Goal: Information Seeking & Learning: Learn about a topic

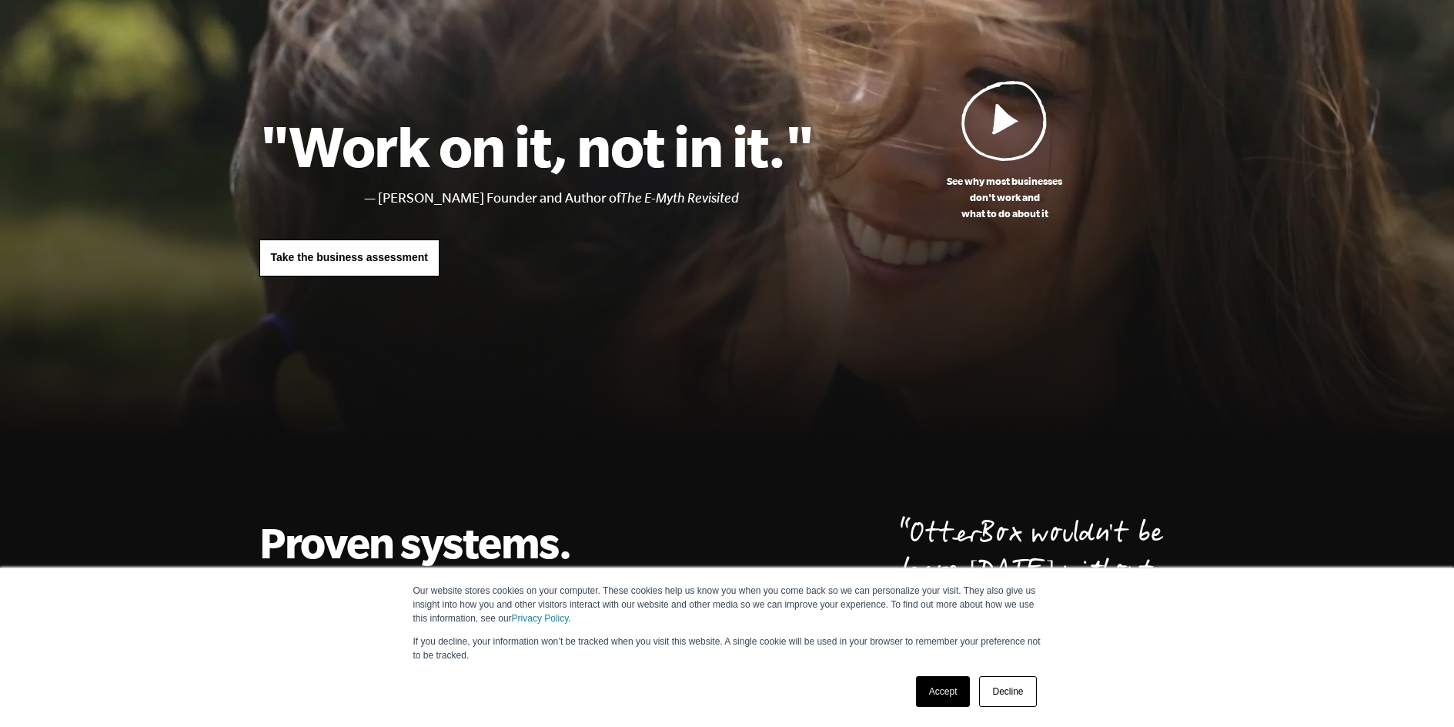
scroll to position [15, 0]
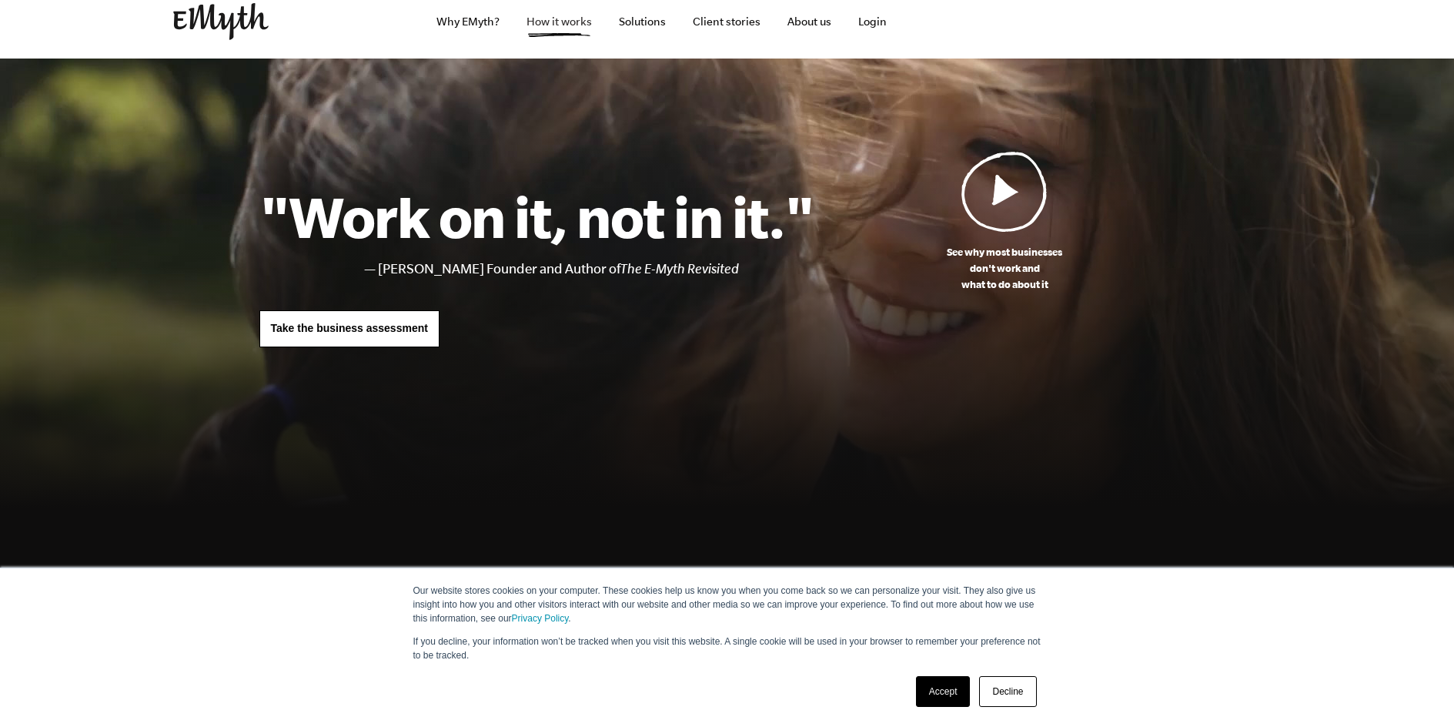
click at [571, 32] on link "How it works" at bounding box center [559, 22] width 90 height 74
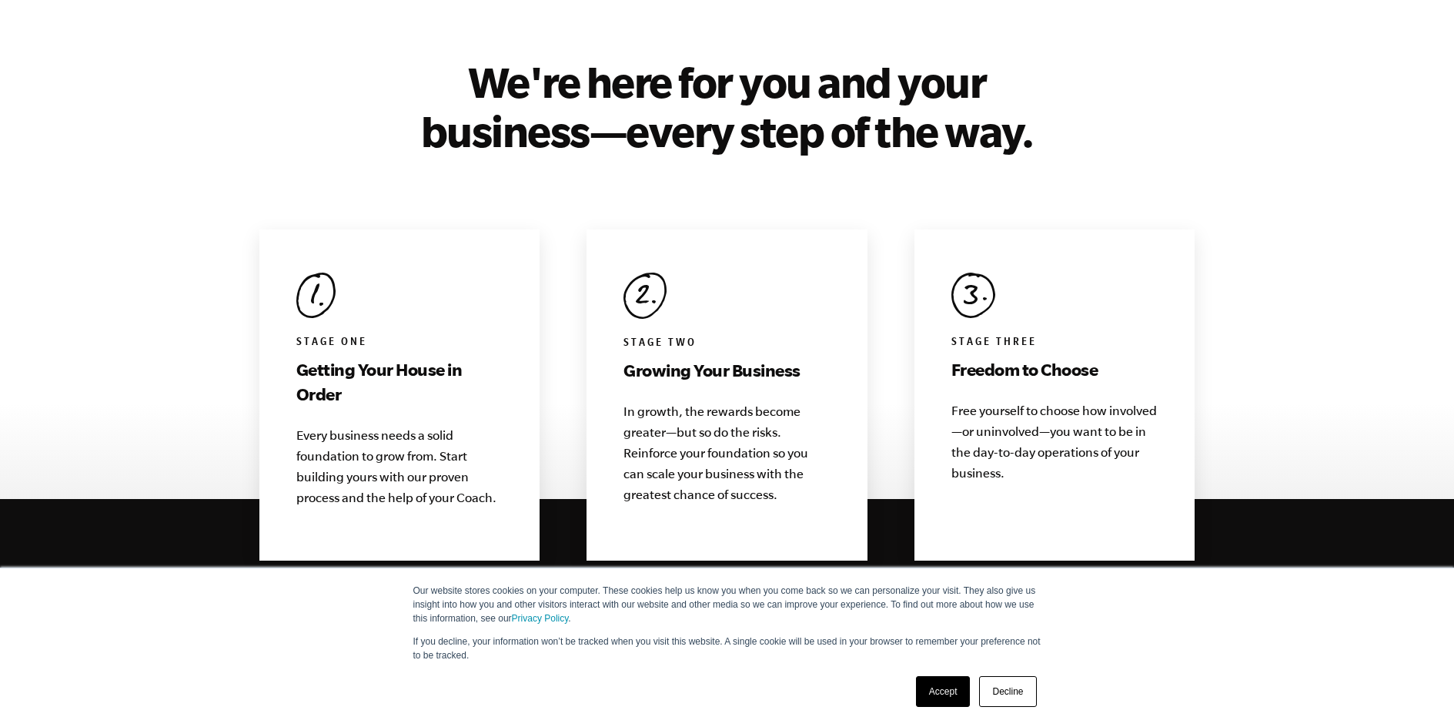
scroll to position [1617, 0]
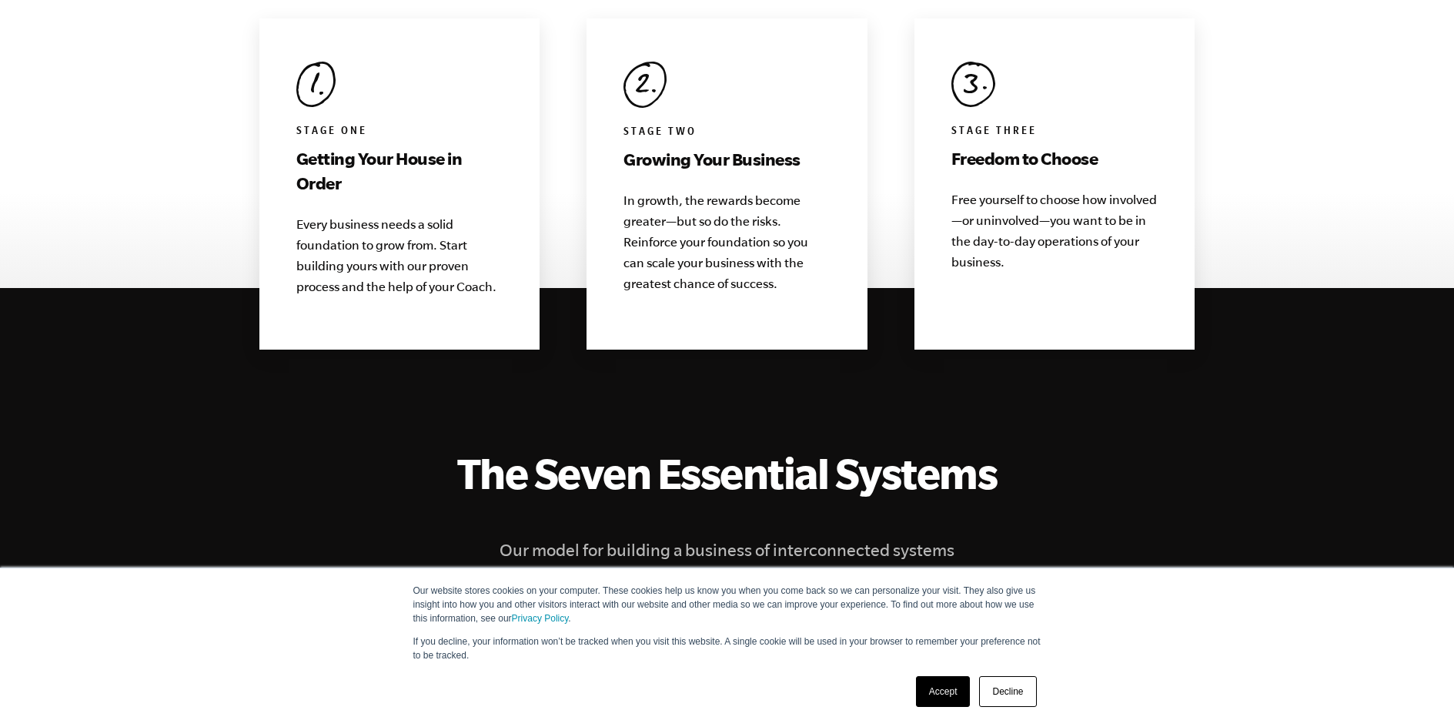
click at [1012, 696] on link "Decline" at bounding box center [1007, 691] width 57 height 31
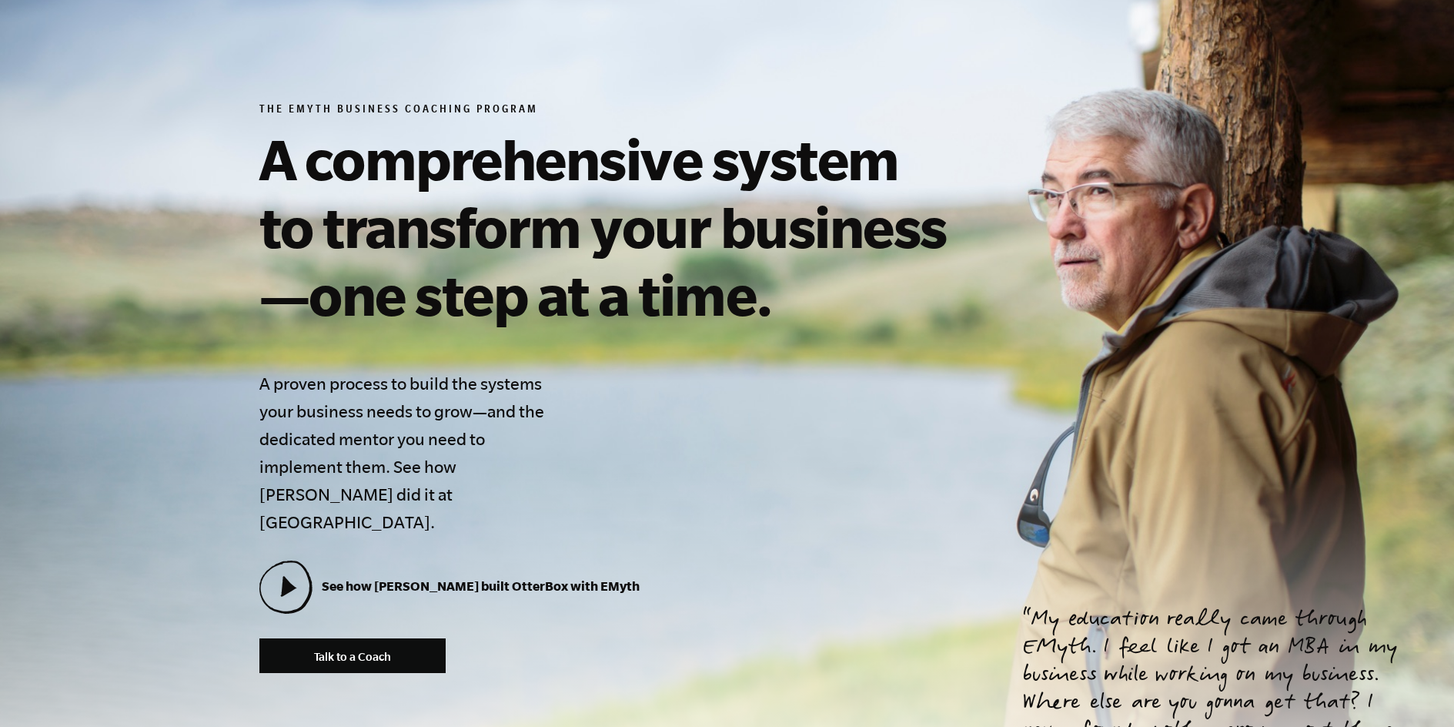
scroll to position [0, 0]
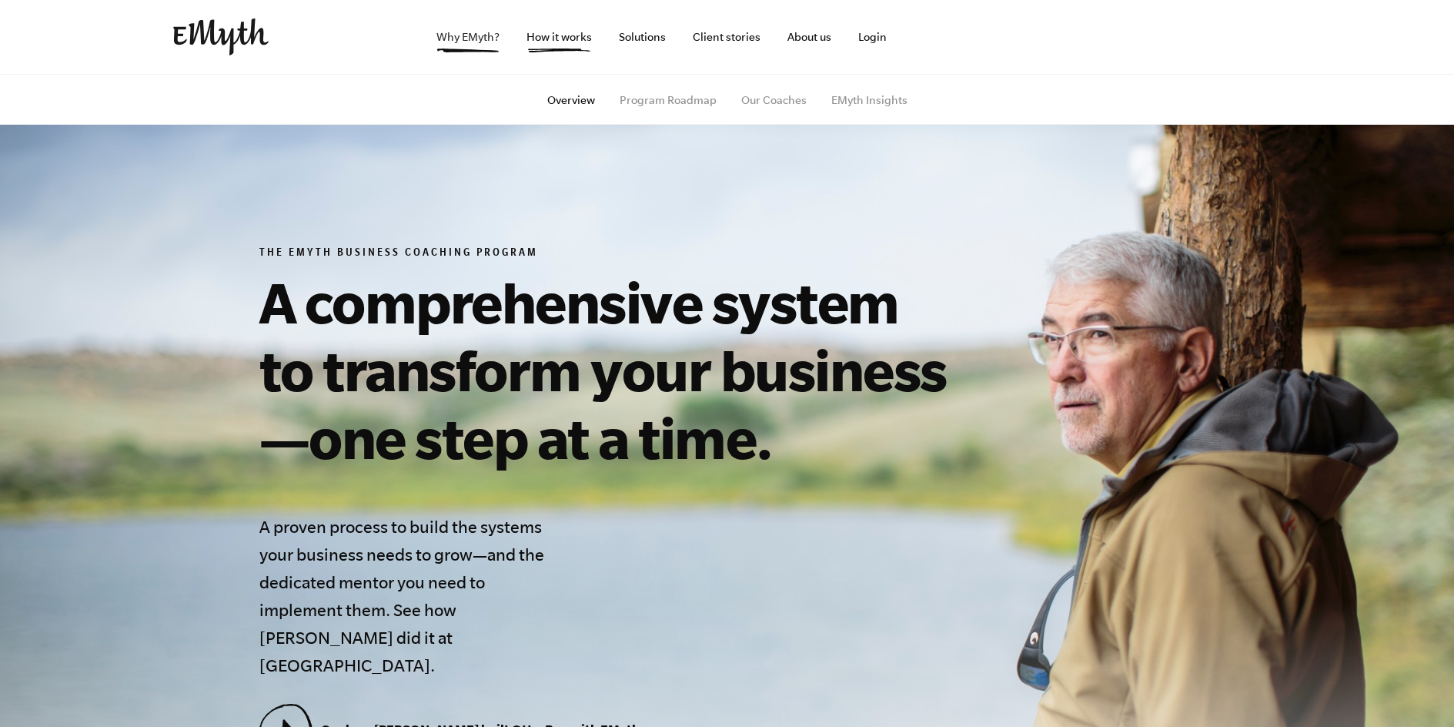
click at [464, 33] on link "Why EMyth?" at bounding box center [468, 37] width 88 height 74
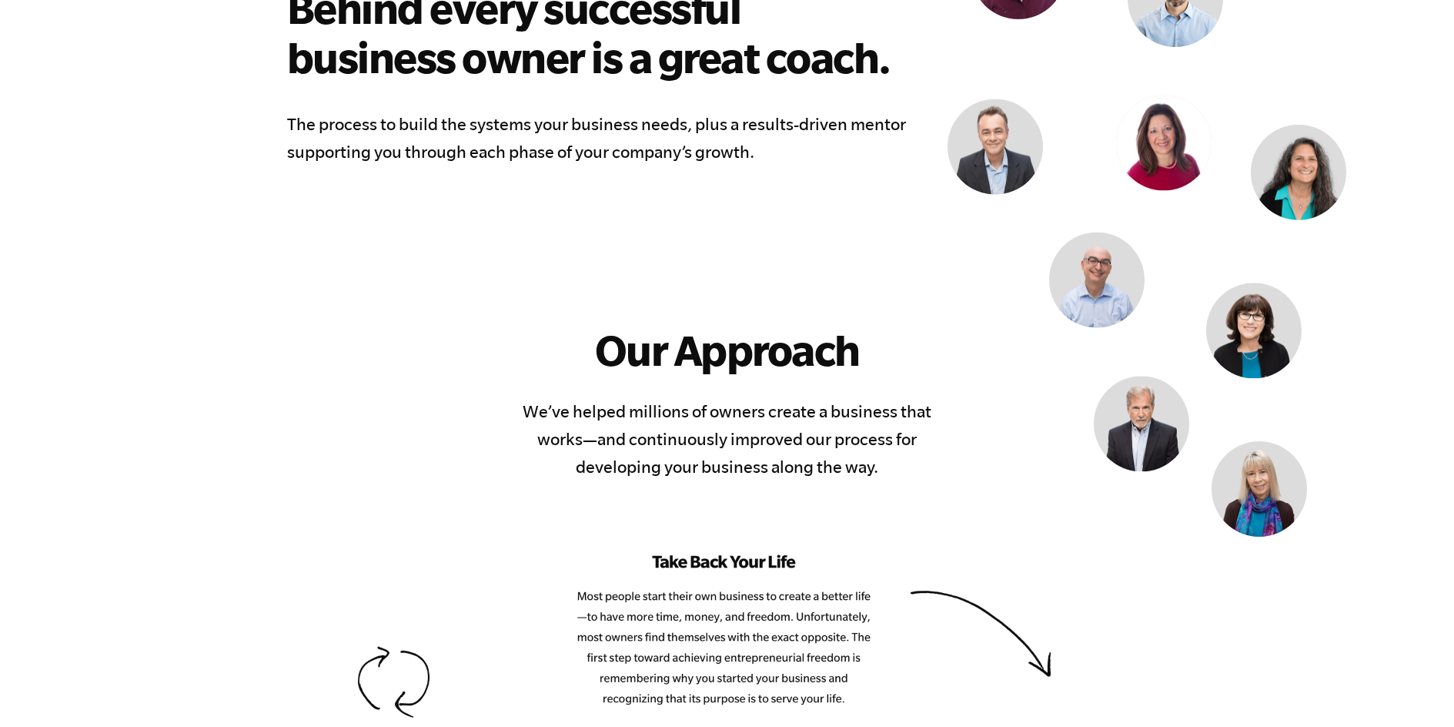
scroll to position [1694, 0]
